Goal: Information Seeking & Learning: Learn about a topic

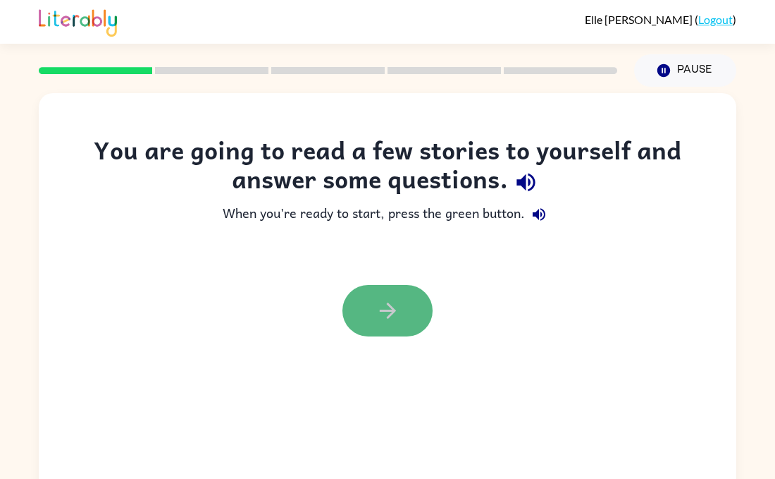
click at [414, 310] on button "button" at bounding box center [388, 310] width 90 height 51
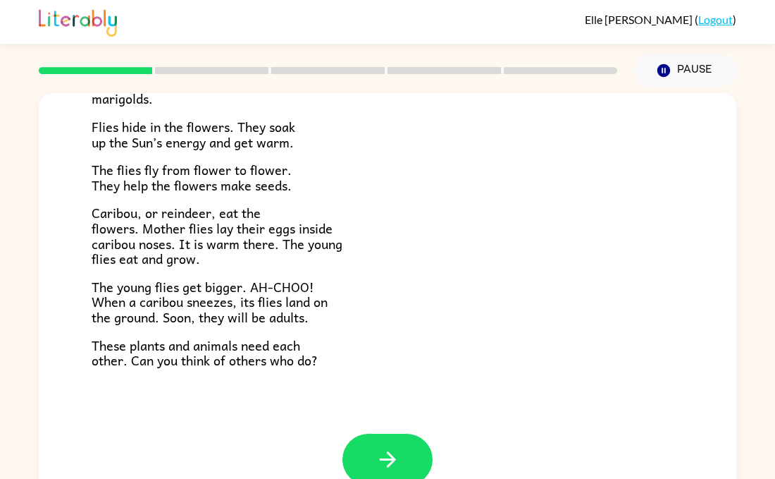
scroll to position [282, 0]
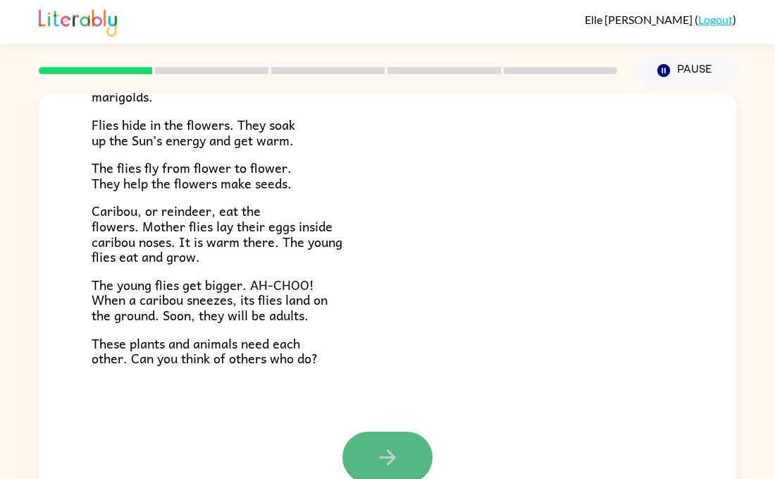
click at [377, 438] on button "button" at bounding box center [388, 456] width 90 height 51
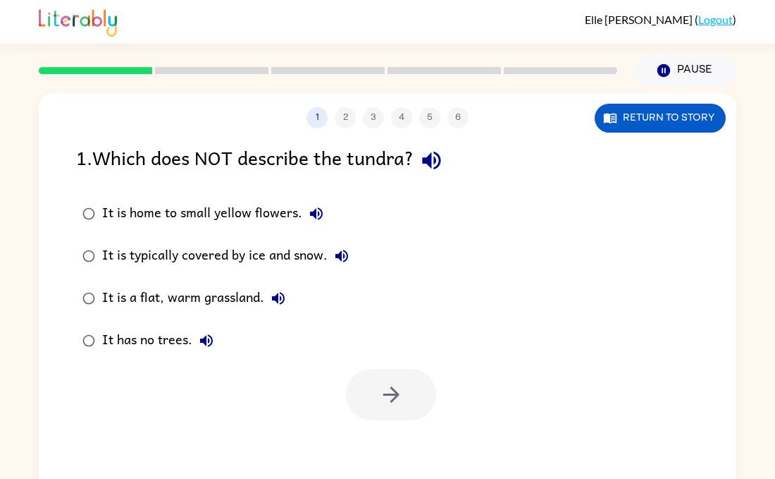
click at [336, 416] on div at bounding box center [388, 391] width 698 height 59
click at [434, 159] on icon "button" at bounding box center [431, 161] width 18 height 18
click at [315, 209] on icon "button" at bounding box center [316, 213] width 13 height 13
click at [345, 252] on icon "button" at bounding box center [341, 255] width 17 height 17
click at [274, 290] on icon "button" at bounding box center [278, 298] width 17 height 17
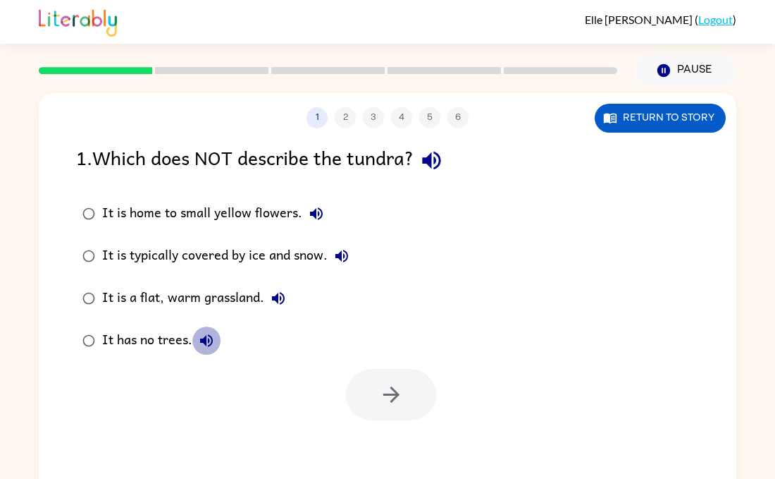
click at [207, 335] on icon "button" at bounding box center [206, 340] width 17 height 17
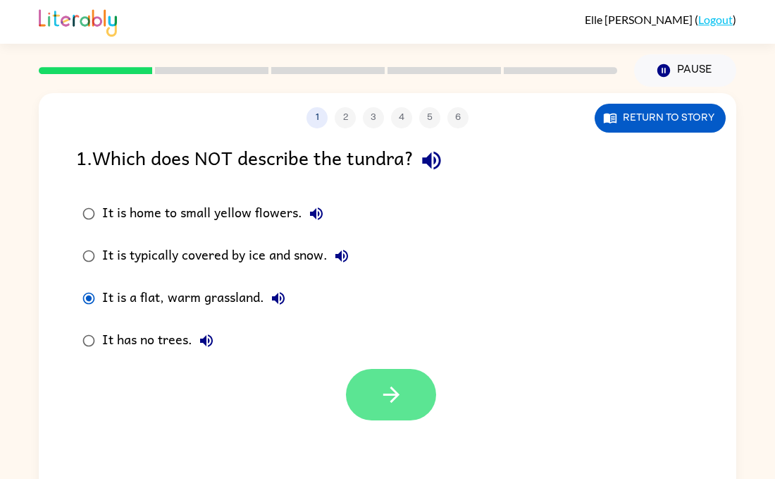
click at [377, 390] on button "button" at bounding box center [391, 394] width 90 height 51
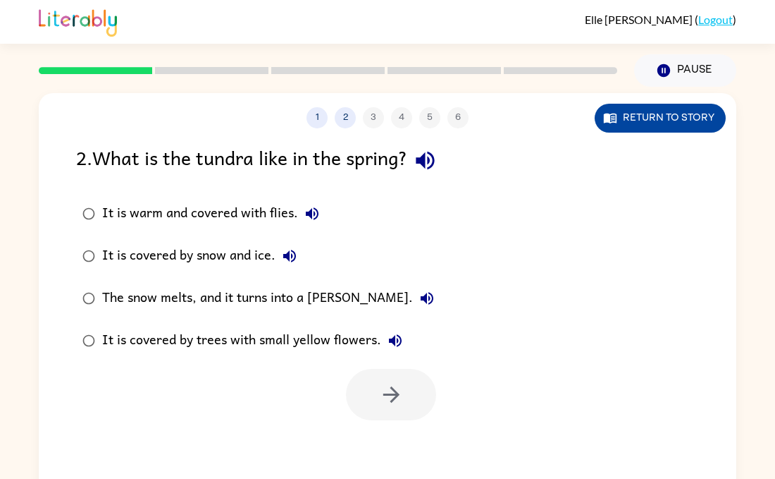
click at [643, 127] on button "Return to story" at bounding box center [660, 118] width 131 height 29
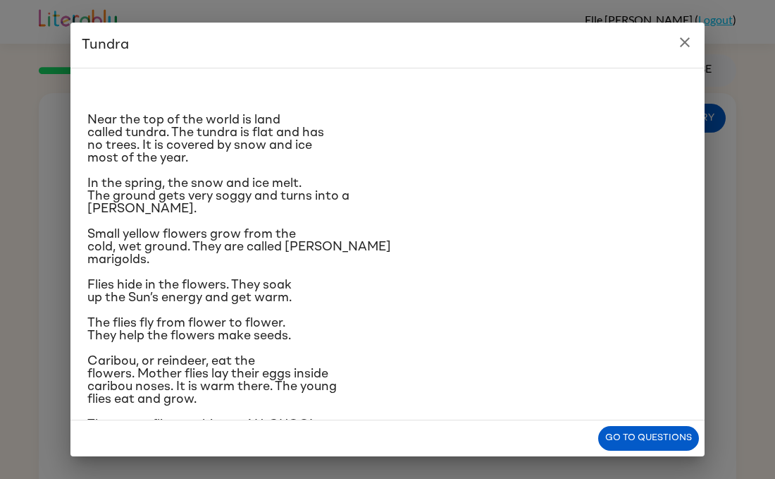
click at [598, 269] on div "Near the top of the world is land called tundra. The tundra is flat and has no …" at bounding box center [387, 287] width 601 height 414
click at [701, 297] on div "Near the top of the world is land called tundra. The tundra is flat and has no …" at bounding box center [387, 244] width 634 height 352
click at [679, 39] on icon "close" at bounding box center [685, 42] width 17 height 17
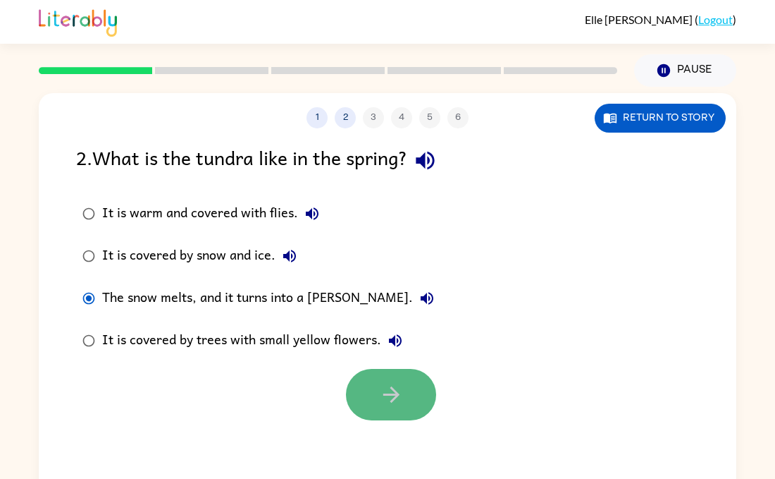
click at [386, 403] on icon "button" at bounding box center [391, 394] width 25 height 25
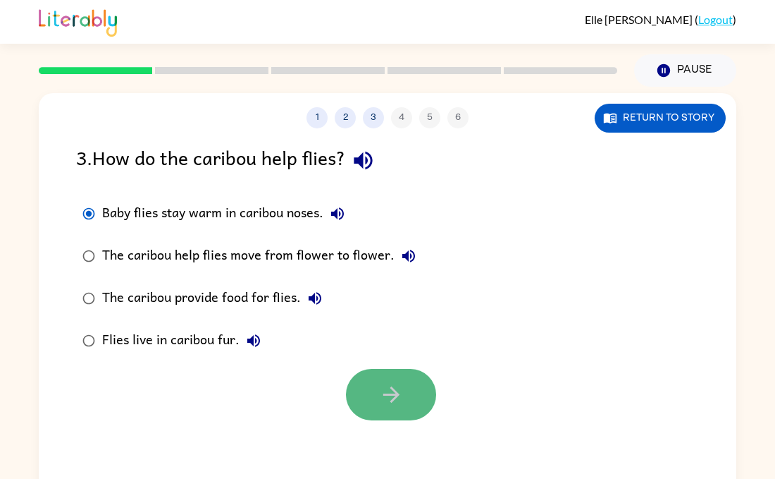
click at [397, 403] on icon "button" at bounding box center [391, 394] width 25 height 25
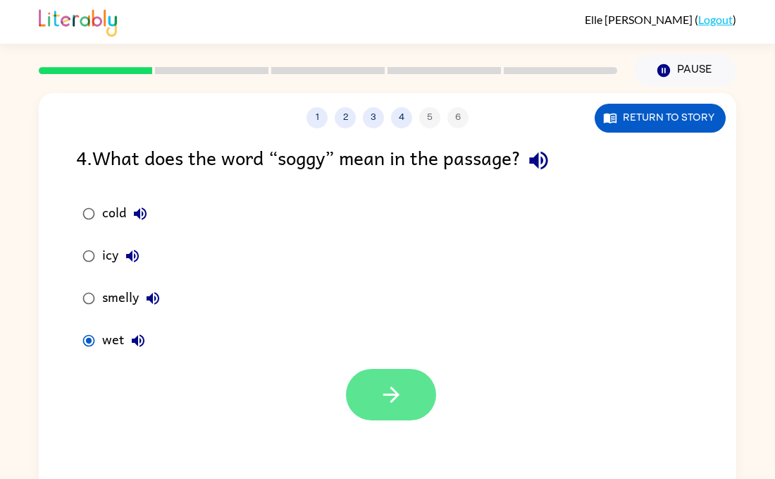
click at [406, 392] on button "button" at bounding box center [391, 394] width 90 height 51
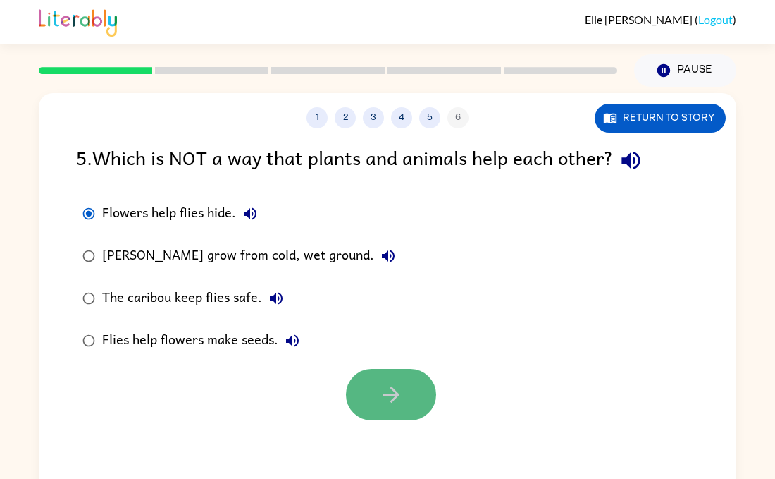
click at [393, 394] on icon "button" at bounding box center [391, 394] width 16 height 16
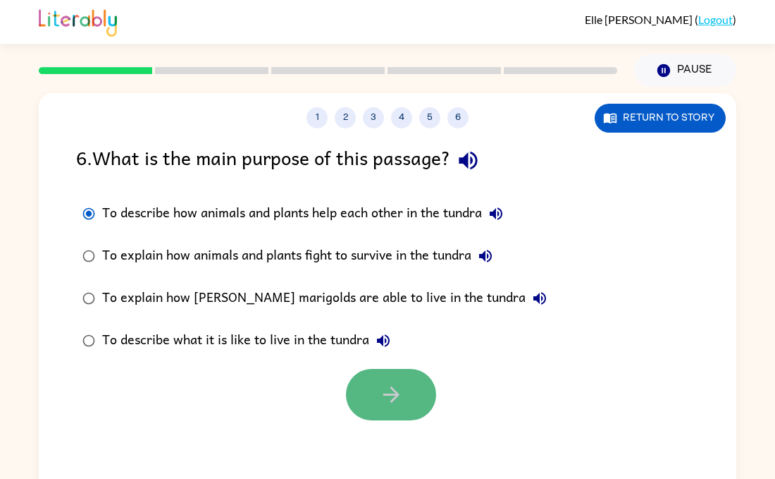
click at [382, 384] on icon "button" at bounding box center [391, 394] width 25 height 25
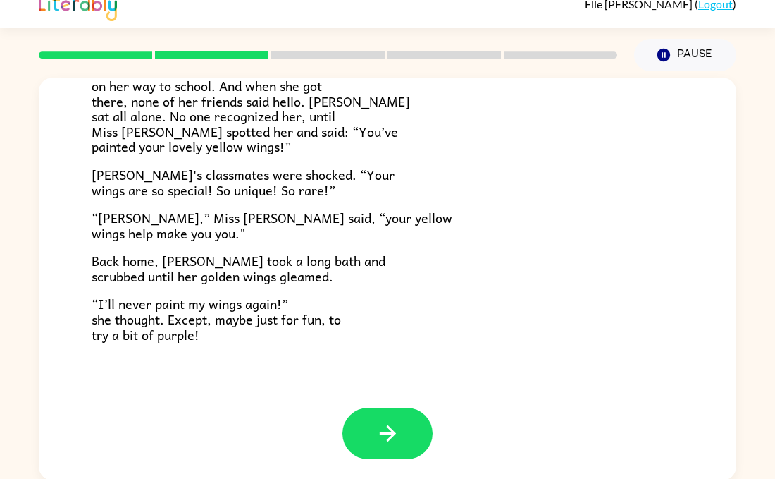
scroll to position [17, 0]
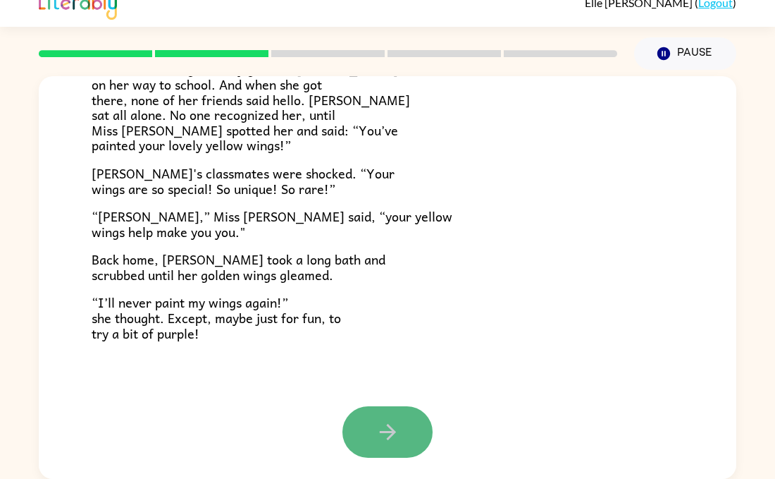
click at [395, 421] on icon "button" at bounding box center [388, 431] width 25 height 25
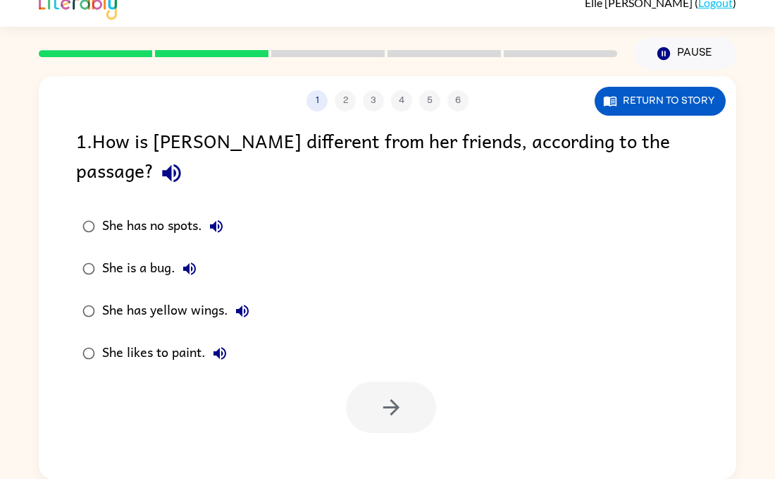
click at [180, 164] on icon "button" at bounding box center [171, 173] width 18 height 18
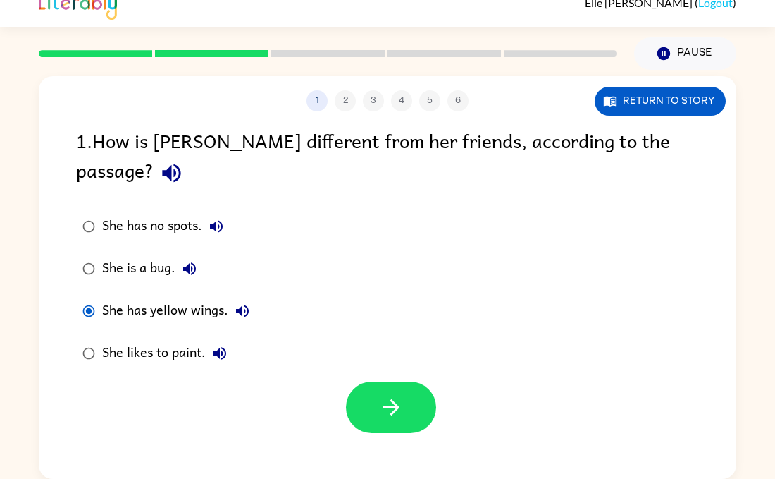
click at [438, 378] on div at bounding box center [388, 403] width 698 height 59
click at [376, 381] on button "button" at bounding box center [391, 406] width 90 height 51
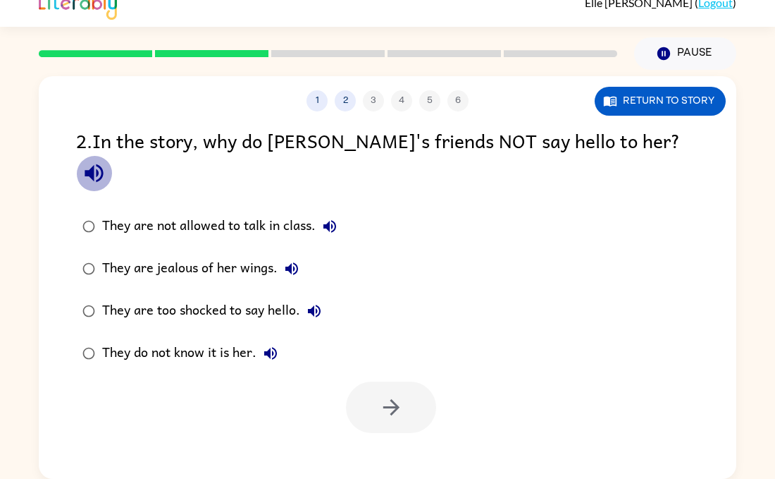
click at [106, 161] on icon "button" at bounding box center [94, 173] width 25 height 25
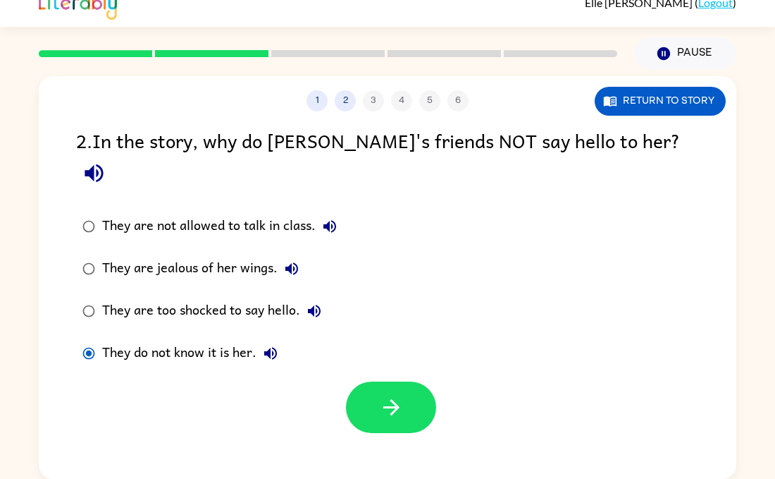
click at [378, 381] on div at bounding box center [391, 406] width 90 height 51
click at [388, 395] on icon "button" at bounding box center [391, 407] width 25 height 25
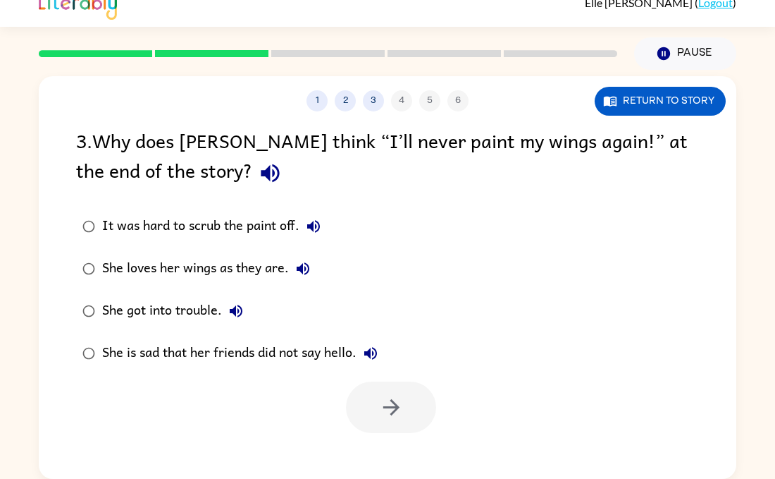
click at [242, 307] on icon "button" at bounding box center [236, 310] width 17 height 17
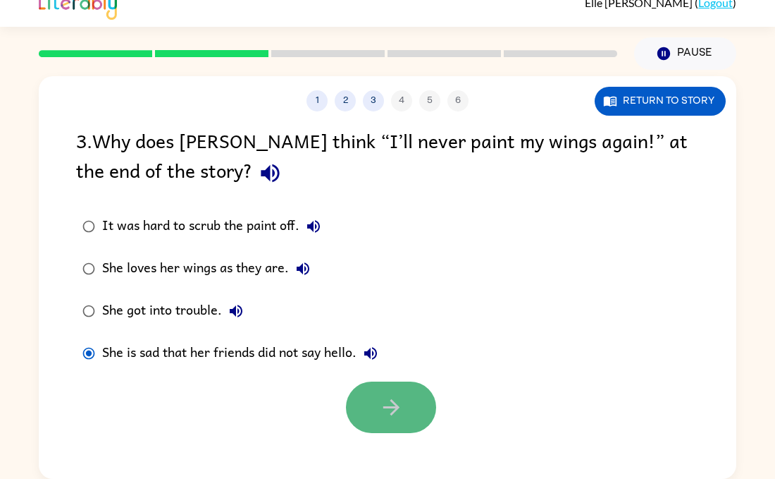
click at [388, 404] on icon "button" at bounding box center [391, 407] width 25 height 25
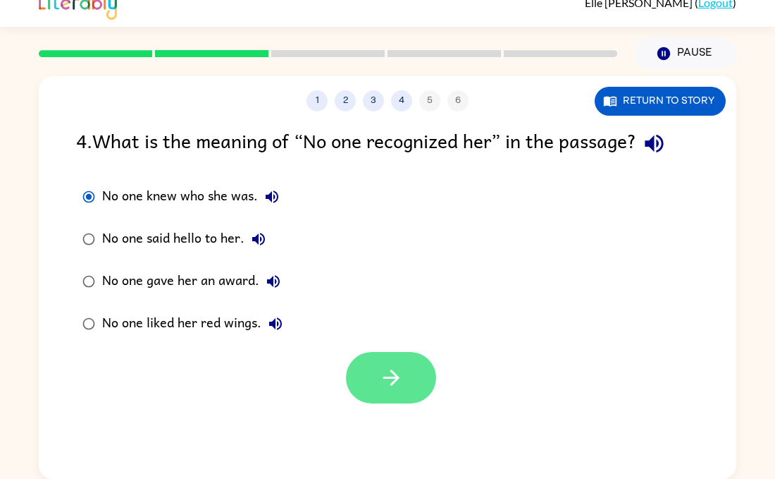
click at [398, 376] on icon "button" at bounding box center [391, 377] width 25 height 25
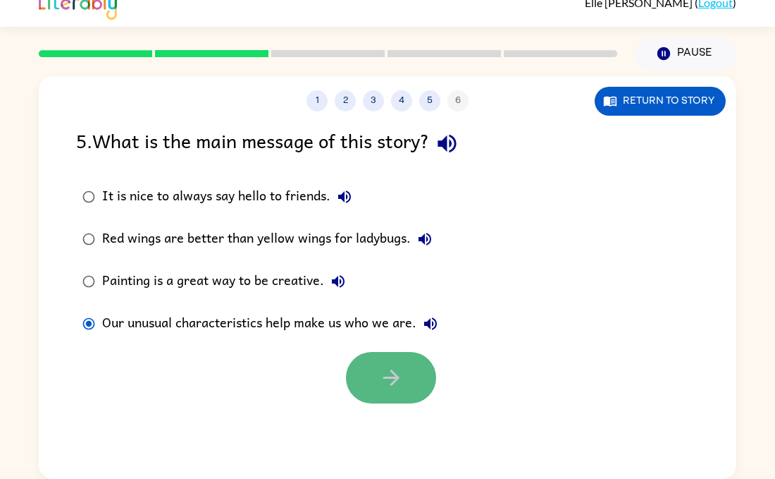
click at [393, 383] on icon "button" at bounding box center [391, 377] width 25 height 25
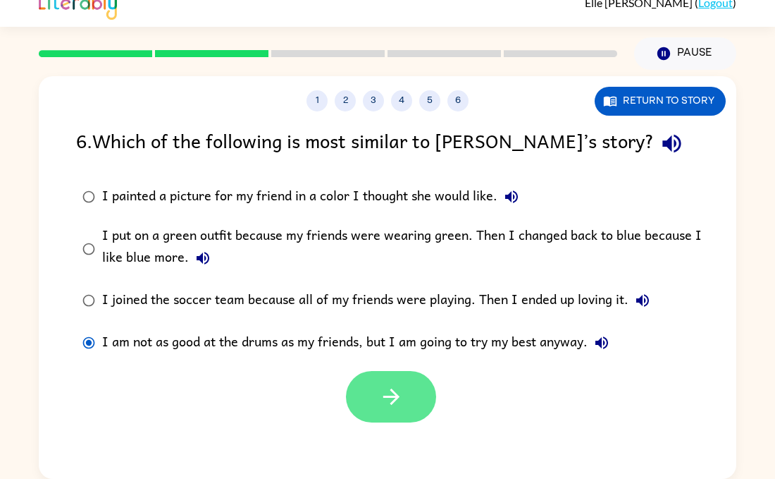
click at [408, 394] on button "button" at bounding box center [391, 396] width 90 height 51
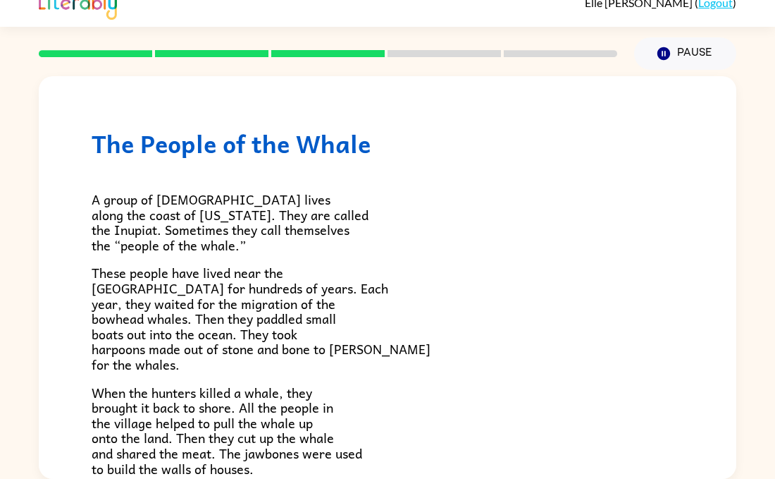
click at [726, 189] on div "The People of the Whale A group of [DEMOGRAPHIC_DATA] lives along the coast of …" at bounding box center [388, 478] width 698 height 805
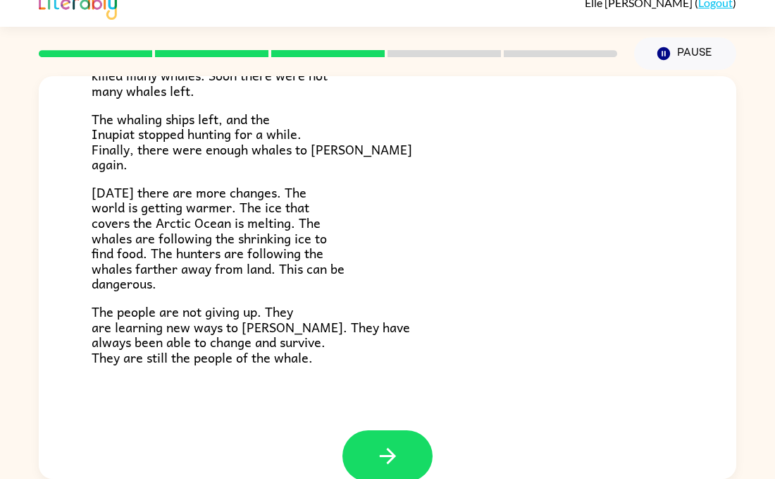
scroll to position [475, 0]
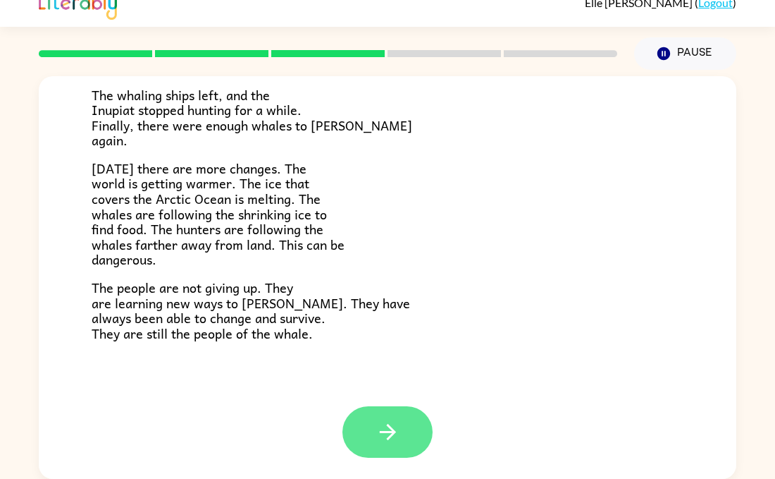
click at [394, 421] on icon "button" at bounding box center [388, 431] width 25 height 25
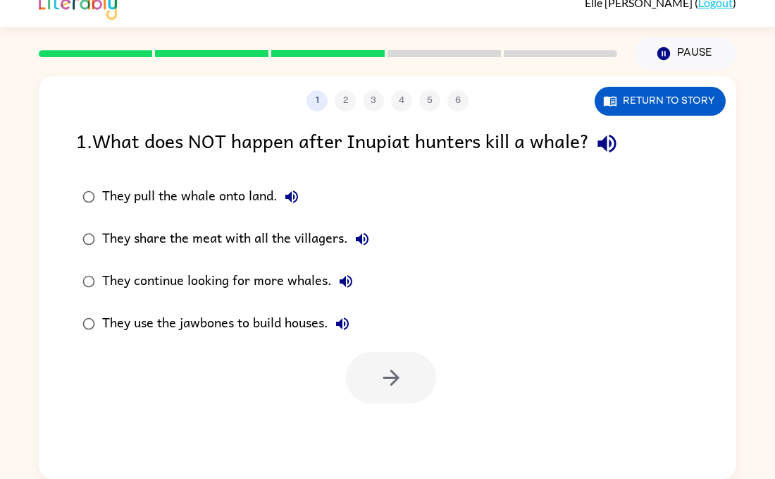
click at [394, 421] on div "1 2 3 4 5 6 Return to story 1 . What does NOT happen after Inupiat hunters kill…" at bounding box center [388, 277] width 698 height 402
click at [616, 144] on icon "button" at bounding box center [607, 144] width 18 height 18
click at [400, 366] on icon "button" at bounding box center [391, 377] width 25 height 25
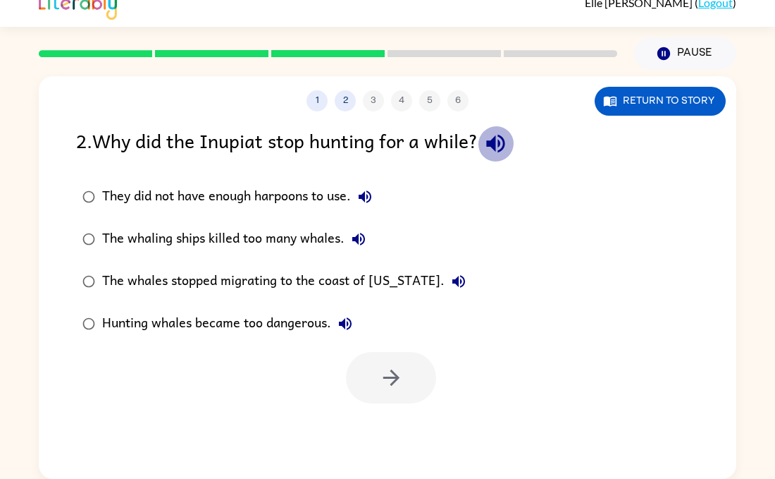
click at [503, 135] on icon "button" at bounding box center [495, 144] width 18 height 18
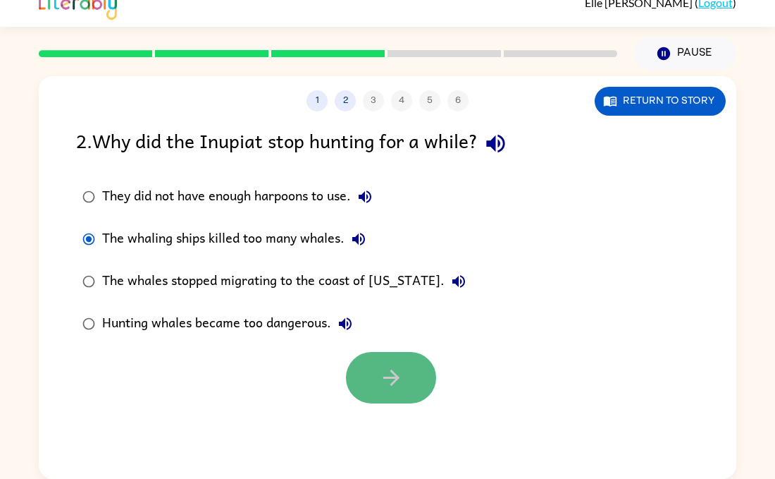
click at [395, 377] on icon "button" at bounding box center [391, 377] width 16 height 16
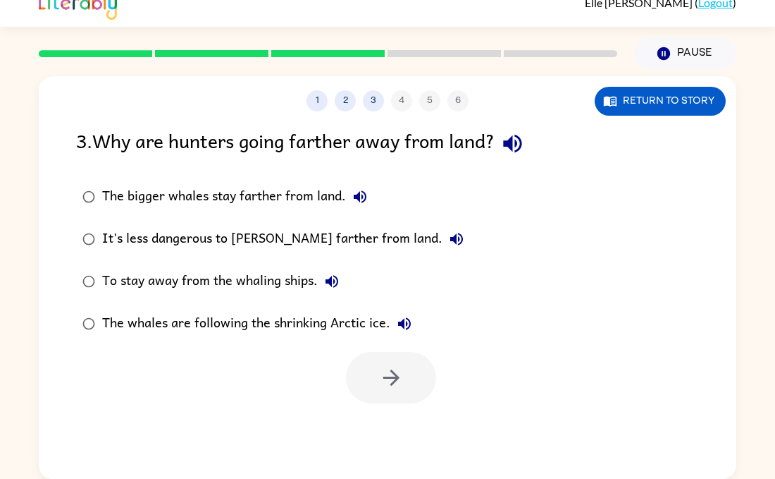
click at [522, 147] on icon "button" at bounding box center [512, 144] width 18 height 18
click at [390, 387] on icon "button" at bounding box center [391, 377] width 25 height 25
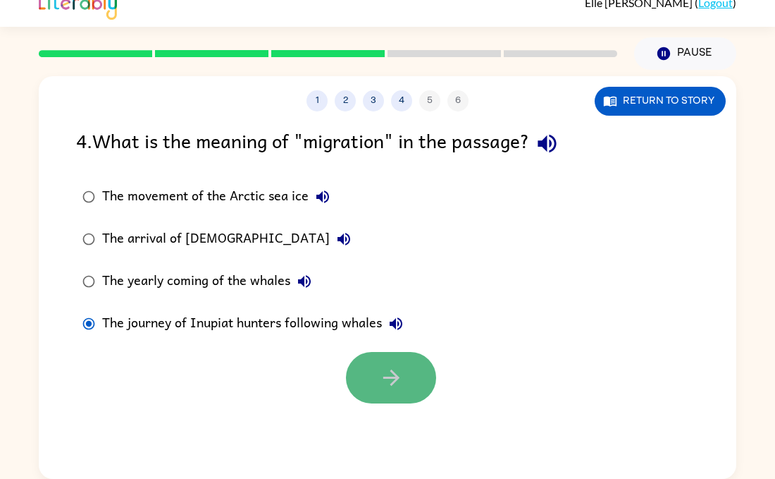
click at [387, 381] on icon "button" at bounding box center [391, 377] width 25 height 25
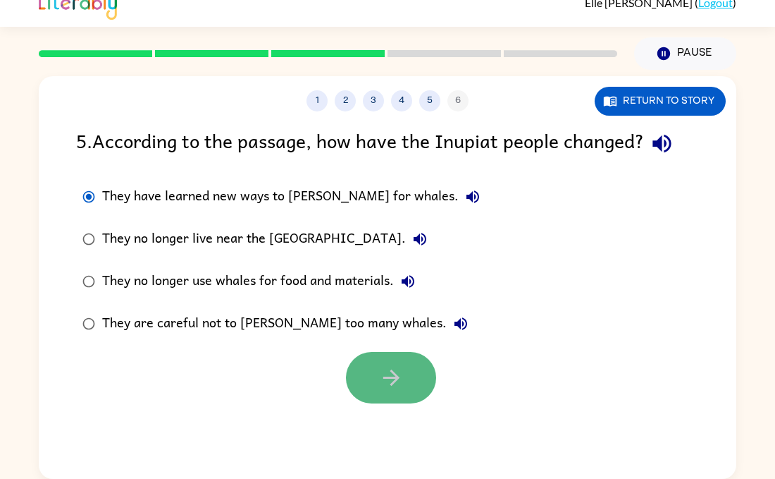
click at [403, 372] on button "button" at bounding box center [391, 377] width 90 height 51
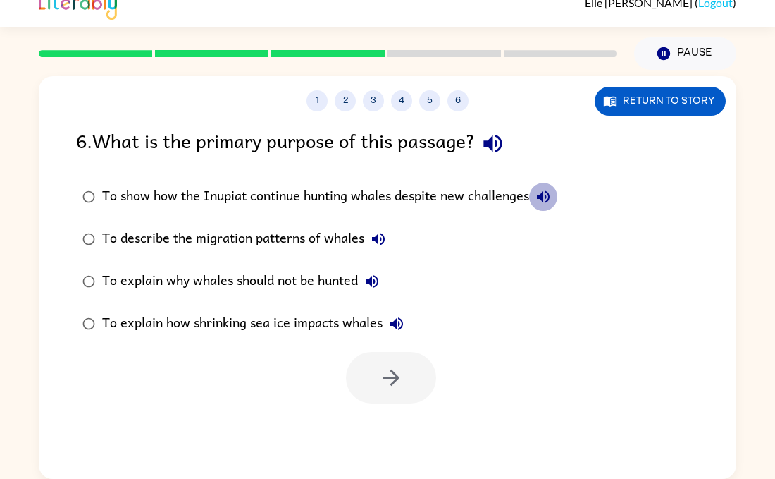
click at [543, 191] on icon "button" at bounding box center [543, 196] width 17 height 17
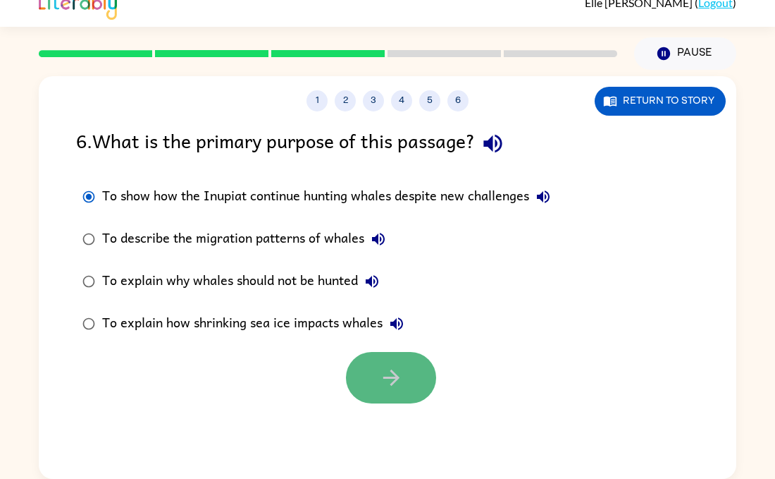
click at [408, 386] on button "button" at bounding box center [391, 377] width 90 height 51
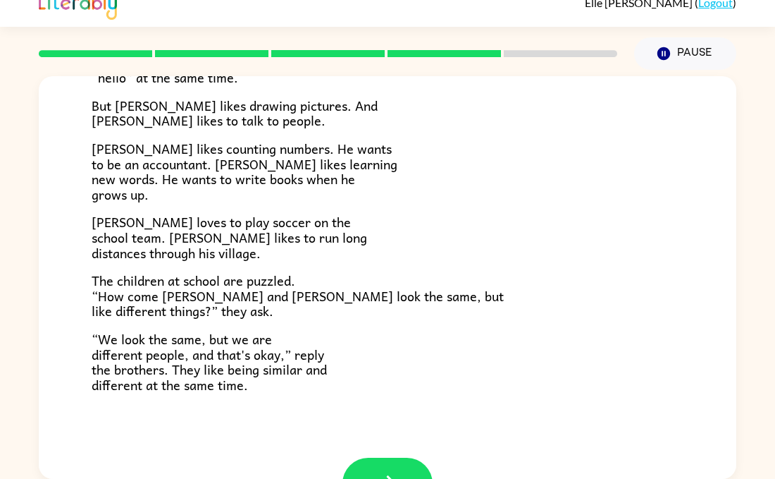
scroll to position [282, 0]
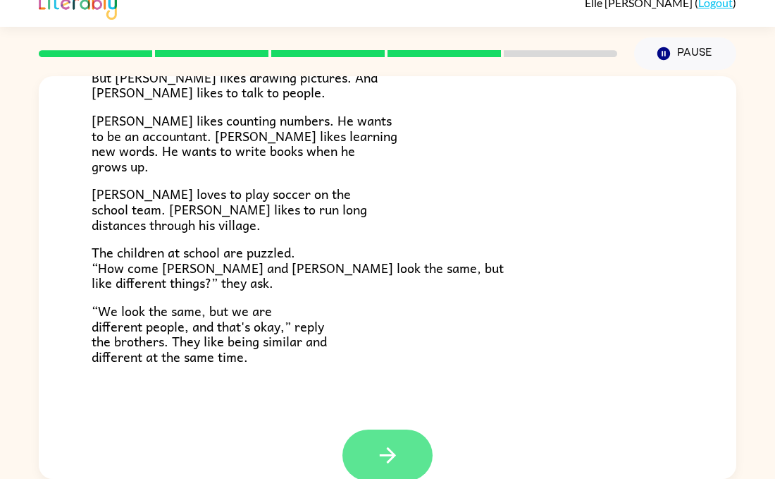
click at [392, 459] on icon "button" at bounding box center [388, 455] width 25 height 25
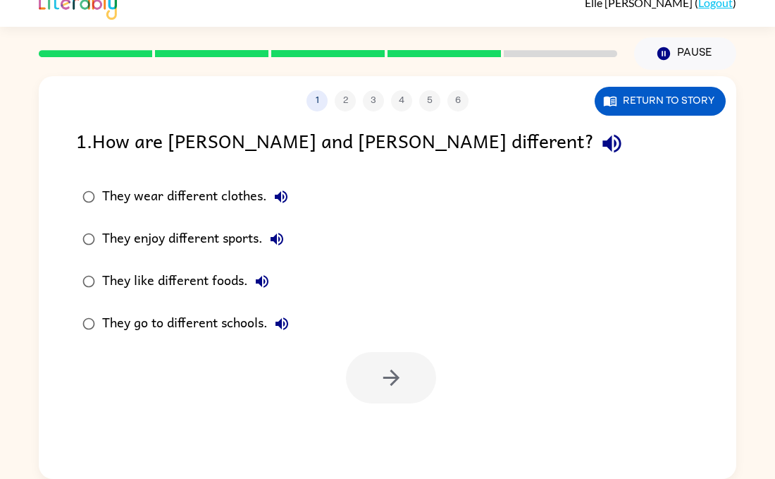
scroll to position [0, 0]
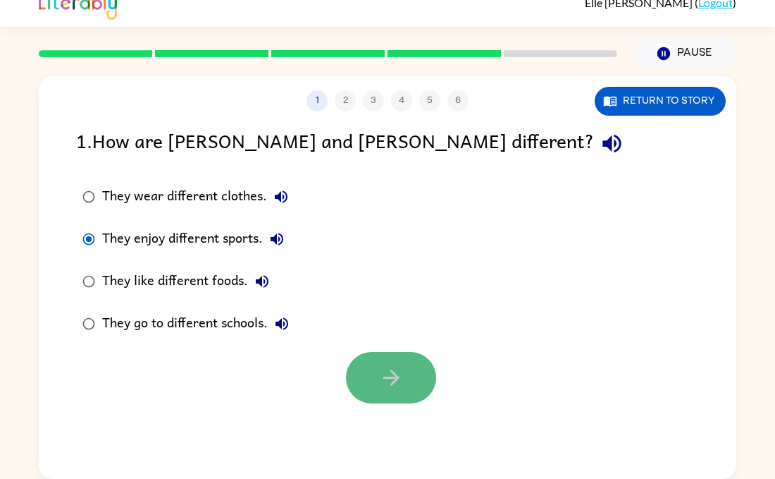
click at [385, 383] on icon "button" at bounding box center [391, 377] width 25 height 25
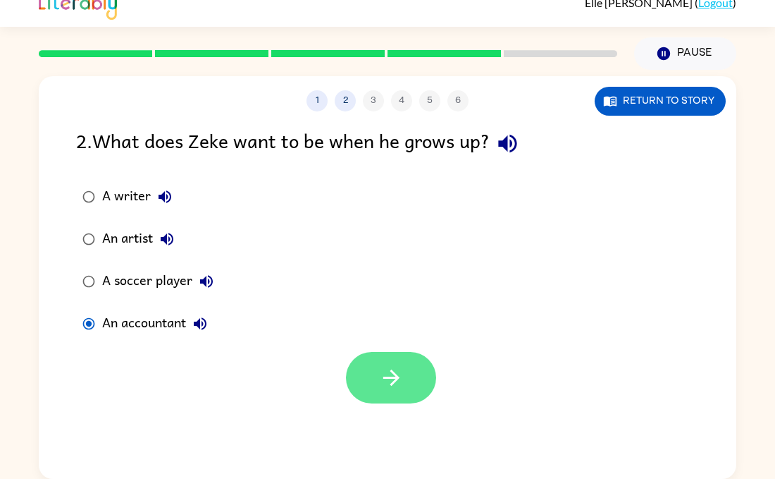
click at [395, 369] on icon "button" at bounding box center [391, 377] width 25 height 25
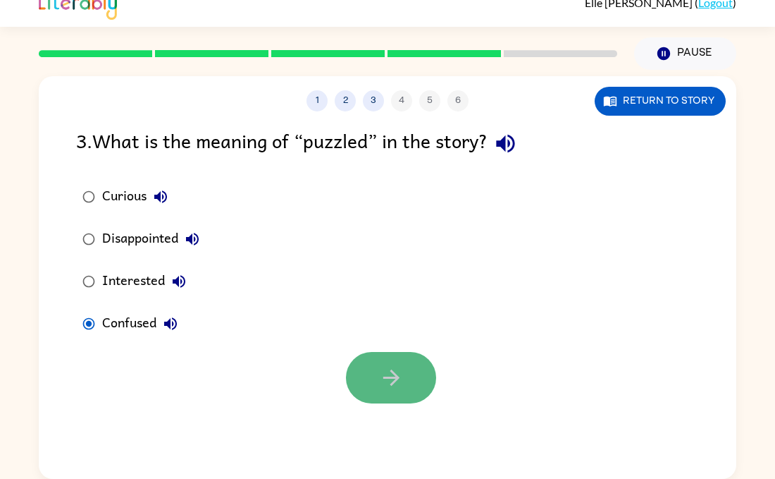
click at [395, 361] on button "button" at bounding box center [391, 377] width 90 height 51
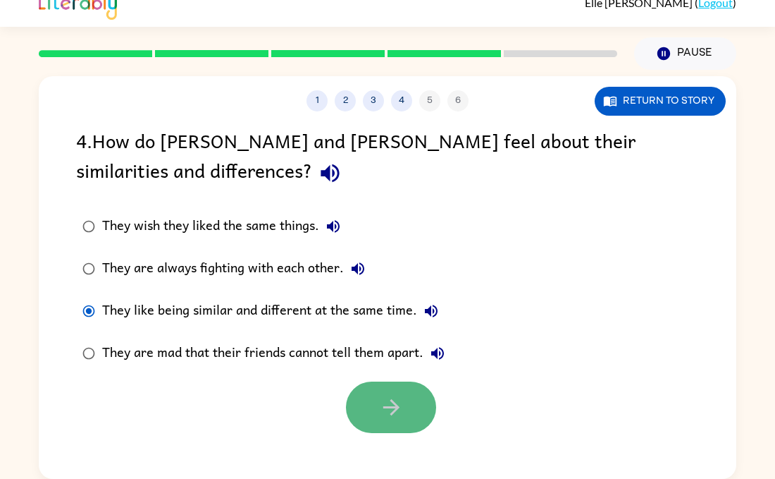
click at [376, 417] on button "button" at bounding box center [391, 406] width 90 height 51
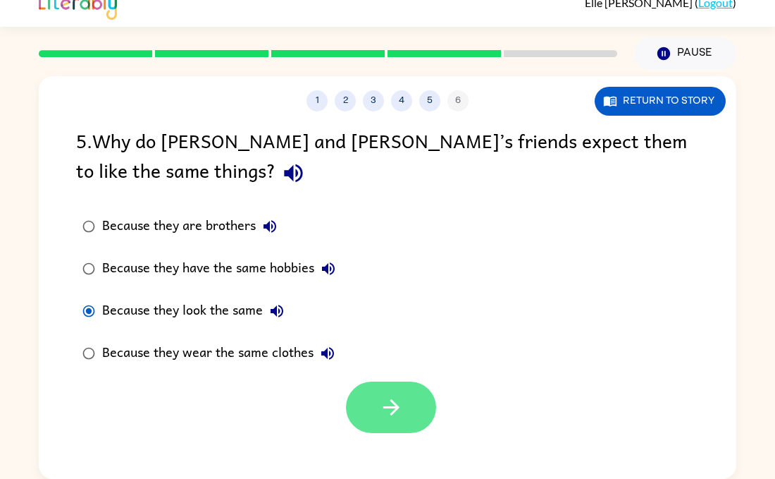
click at [414, 413] on button "button" at bounding box center [391, 406] width 90 height 51
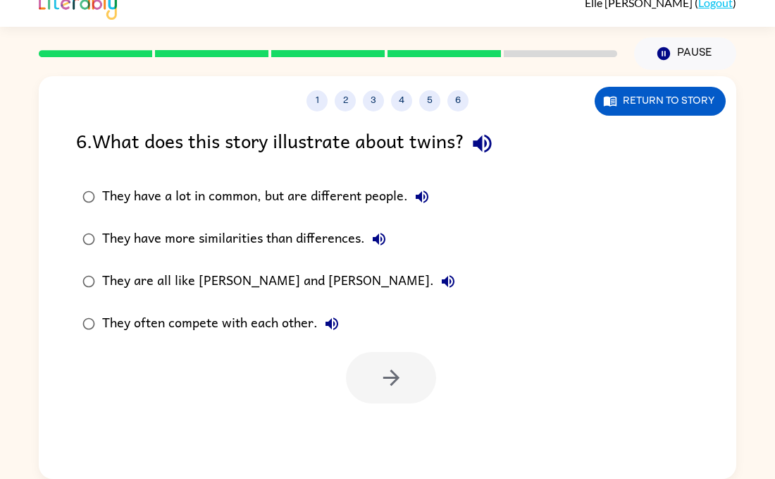
click at [419, 343] on label "They often compete with each other." at bounding box center [268, 323] width 401 height 42
click at [397, 367] on icon "button" at bounding box center [391, 377] width 25 height 25
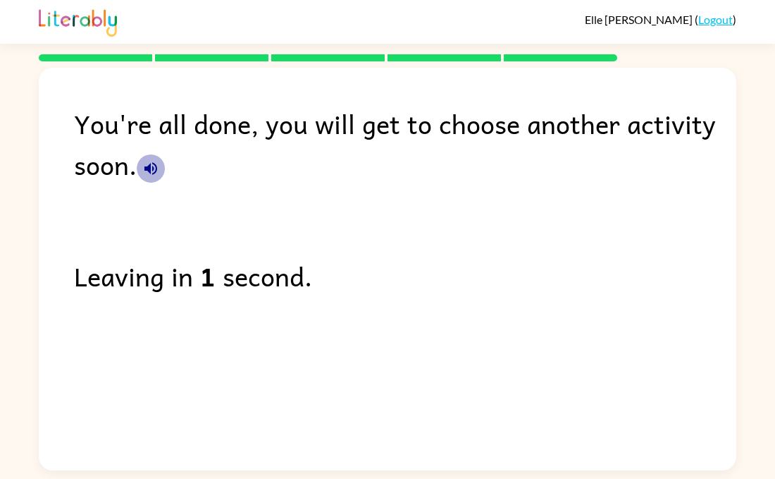
click at [153, 168] on icon "button" at bounding box center [150, 168] width 13 height 13
